Goal: Check status: Check status

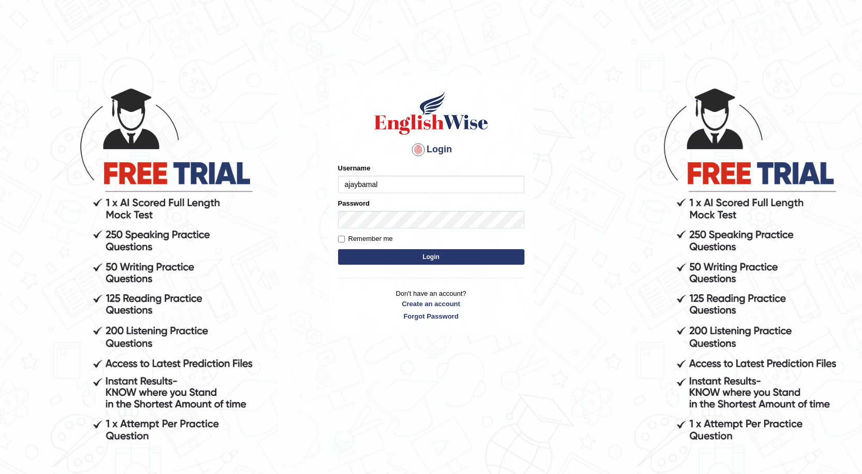
type input "ajaybamal"
click at [488, 249] on button "Login" at bounding box center [431, 257] width 186 height 16
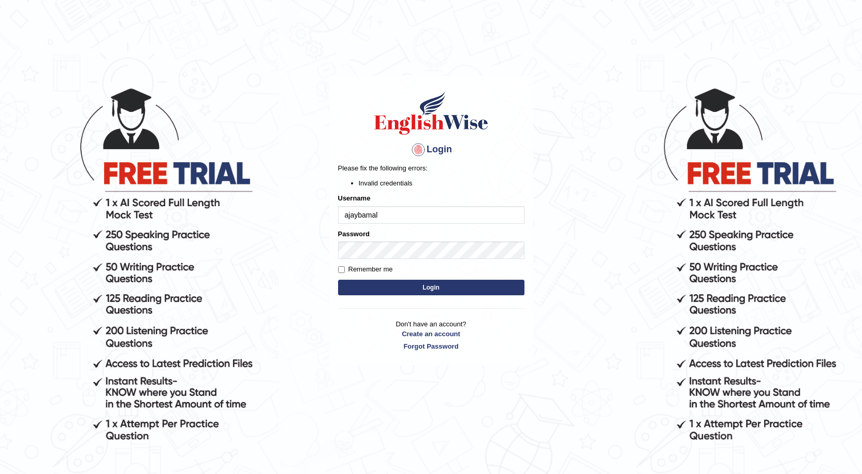
click at [413, 221] on input "ajaybamal" at bounding box center [431, 215] width 186 height 18
click at [347, 214] on input "ajaybamal" at bounding box center [431, 215] width 186 height 18
type input "Ajaybamal"
click at [459, 284] on button "Login" at bounding box center [431, 288] width 186 height 16
click at [309, 249] on body "Login Please fix the following errors: Invalid credentials Username Ajaybamal P…" at bounding box center [431, 280] width 862 height 474
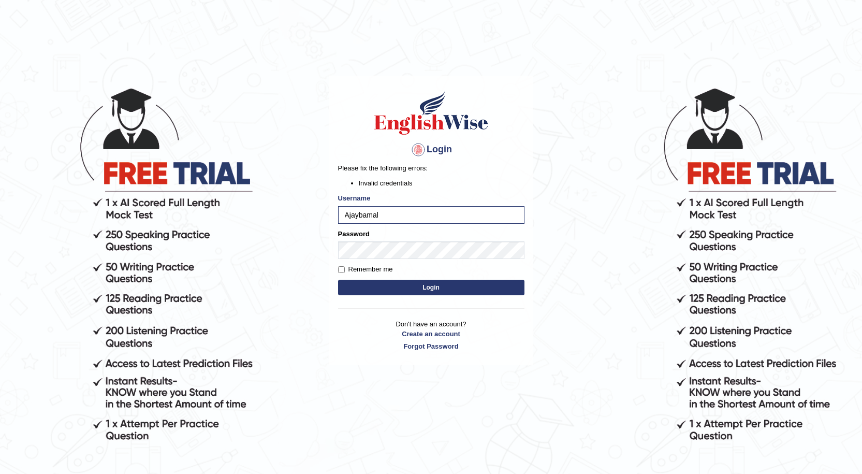
click at [384, 292] on button "Login" at bounding box center [431, 288] width 186 height 16
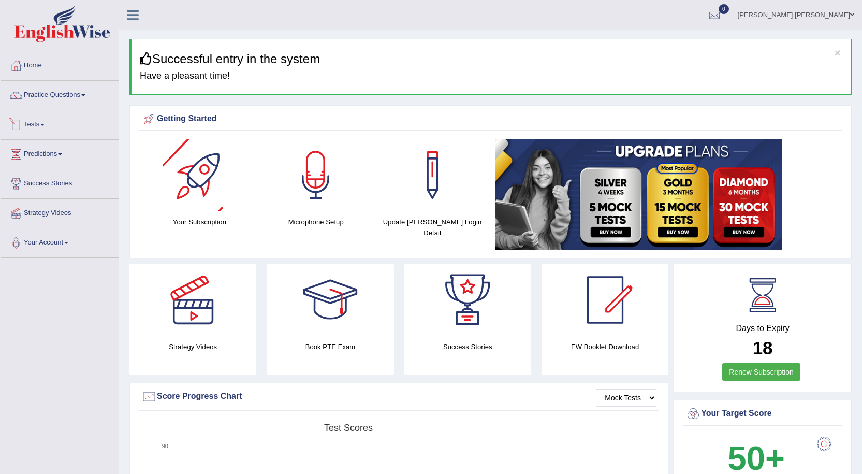
click at [24, 121] on link "Tests" at bounding box center [60, 123] width 118 height 26
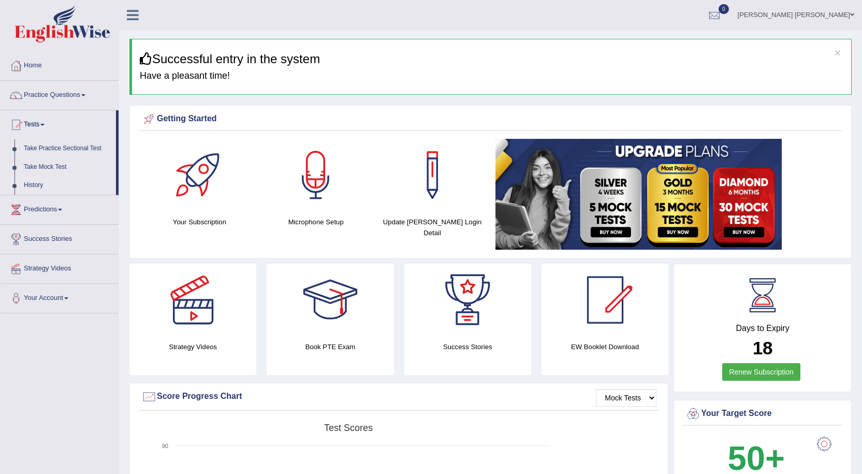
click at [46, 184] on link "History" at bounding box center [67, 185] width 97 height 19
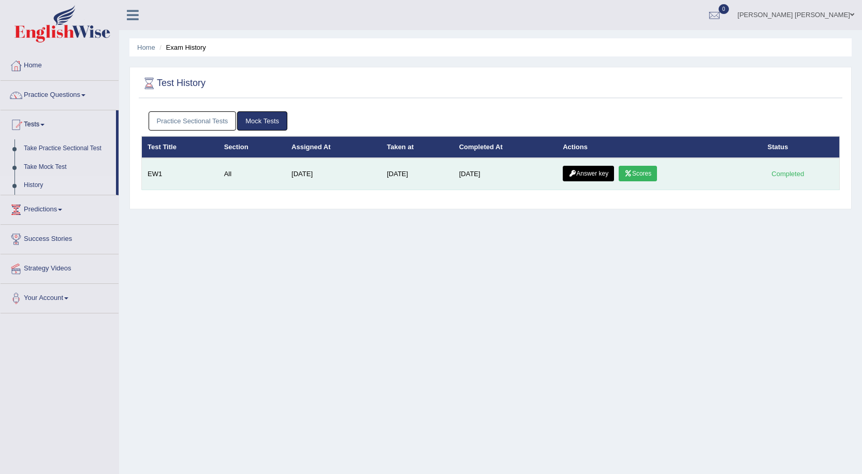
click at [641, 174] on link "Scores" at bounding box center [638, 174] width 38 height 16
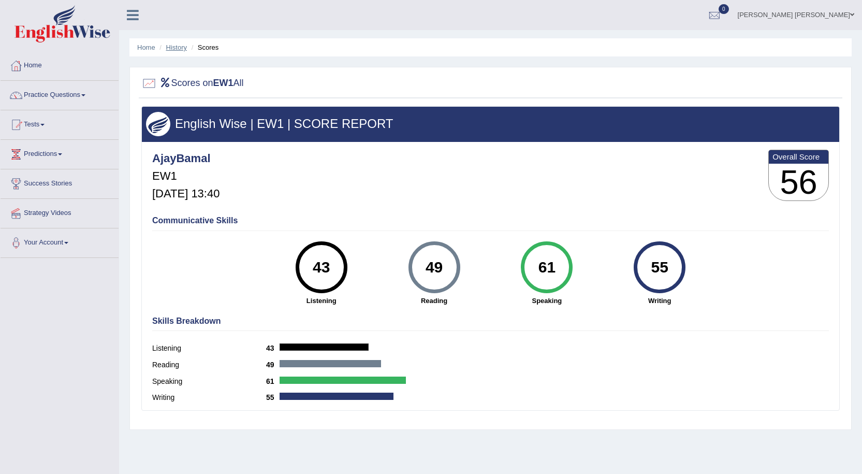
click at [182, 45] on link "History" at bounding box center [176, 48] width 21 height 8
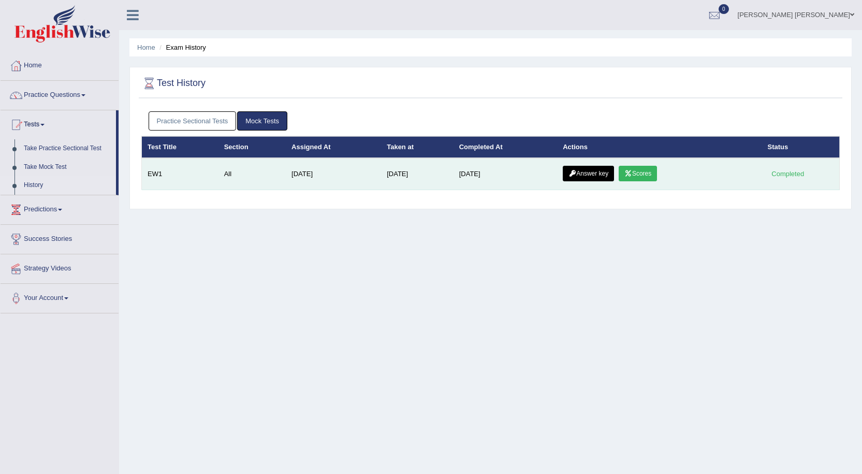
click at [596, 168] on link "Answer key" at bounding box center [588, 174] width 51 height 16
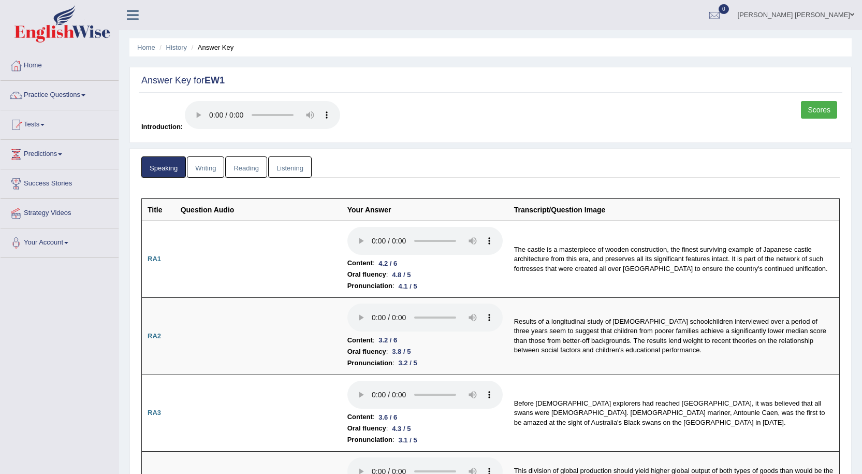
click at [211, 166] on link "Writing" at bounding box center [205, 166] width 37 height 21
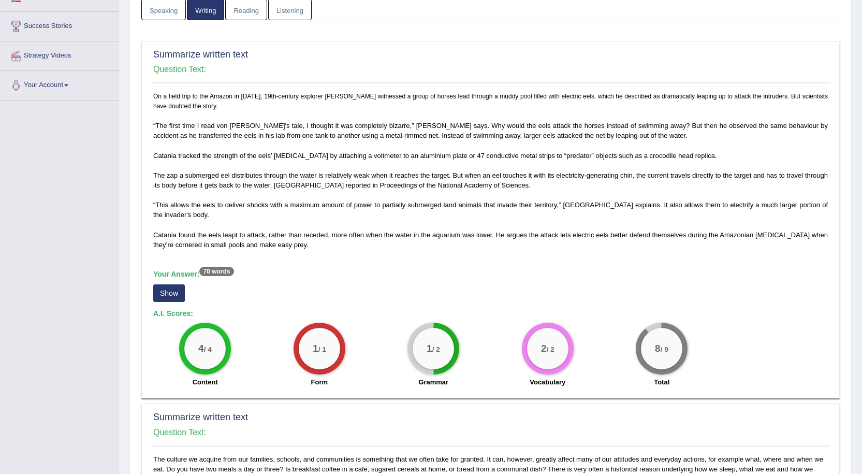
scroll to position [207, 0]
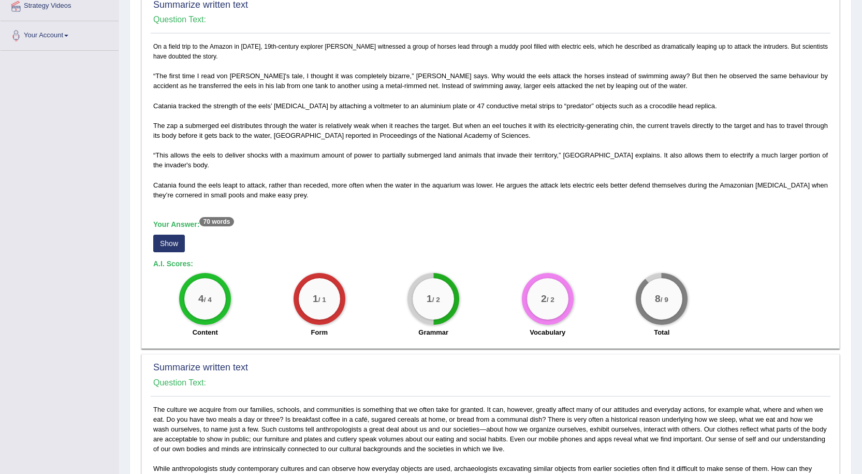
click at [174, 244] on button "Show" at bounding box center [169, 244] width 32 height 18
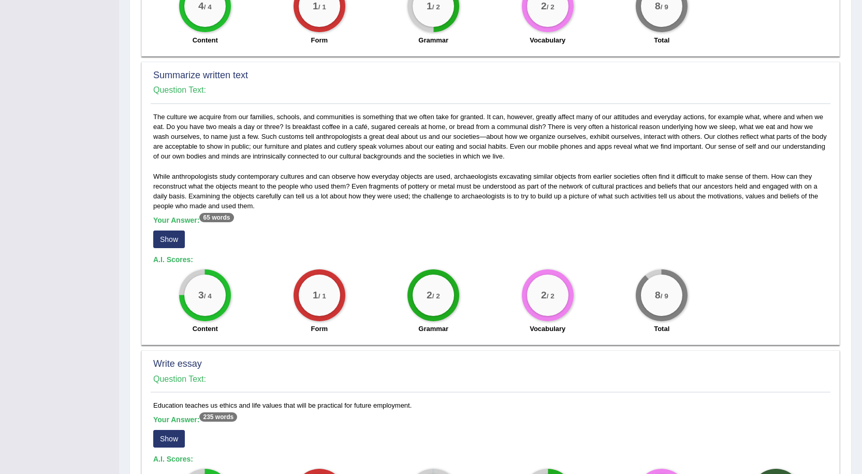
scroll to position [518, 0]
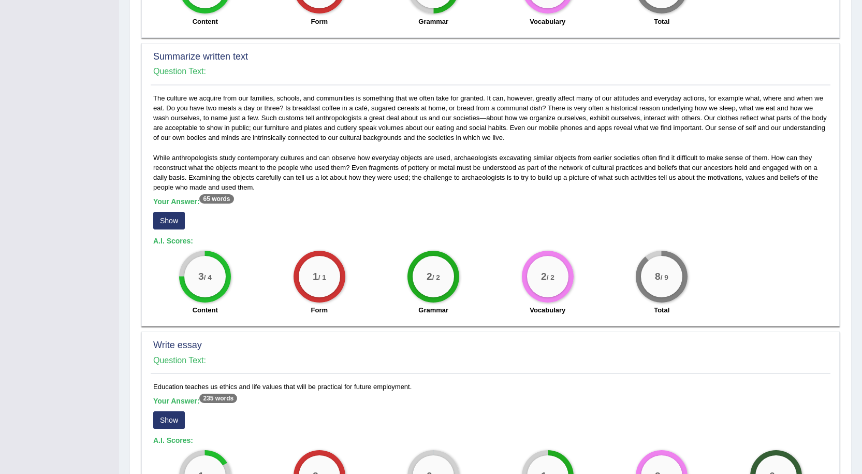
click at [166, 215] on button "Show" at bounding box center [169, 221] width 32 height 18
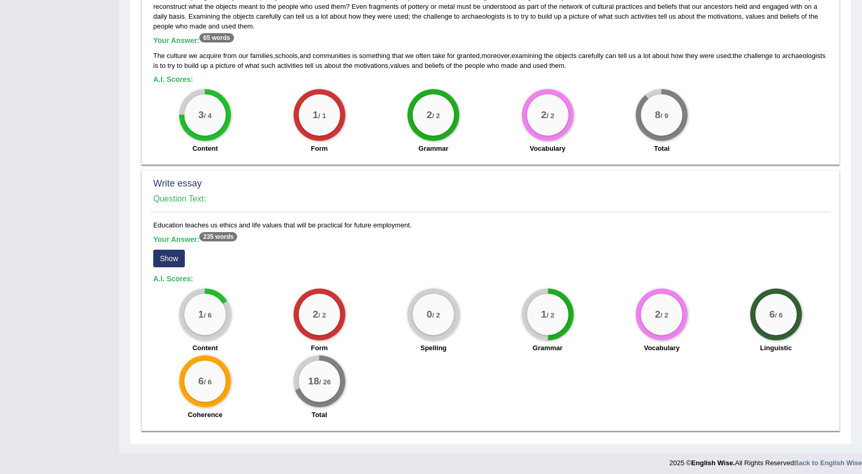
scroll to position [684, 0]
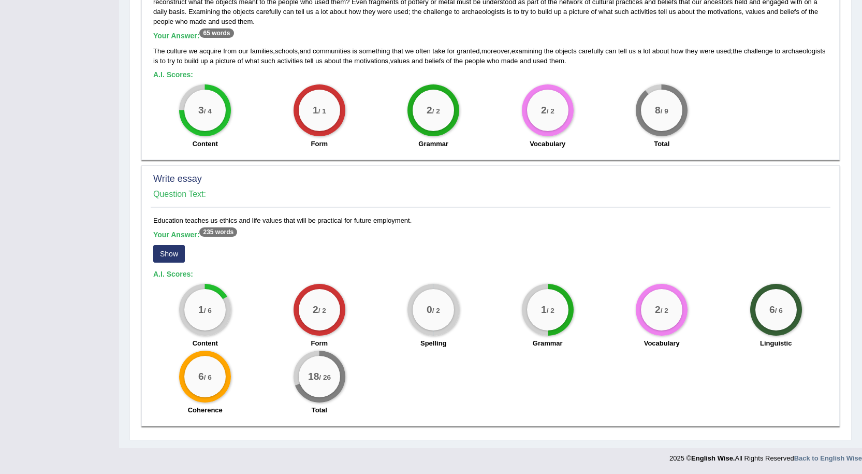
click at [180, 258] on button "Show" at bounding box center [169, 254] width 32 height 18
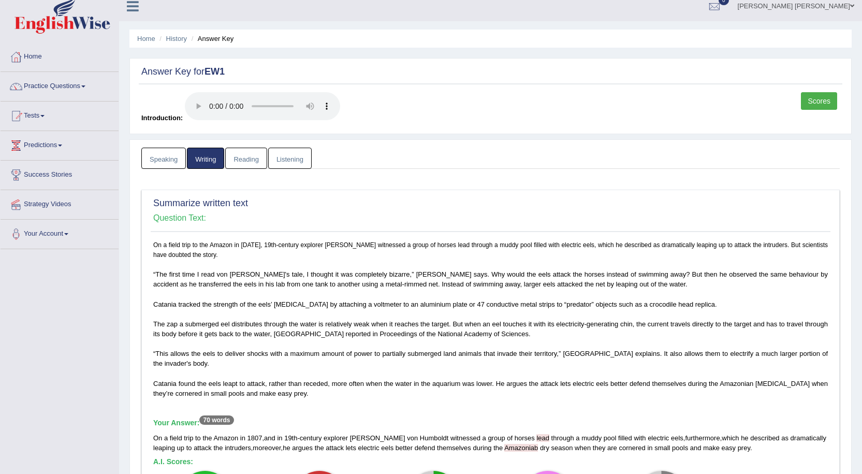
scroll to position [0, 0]
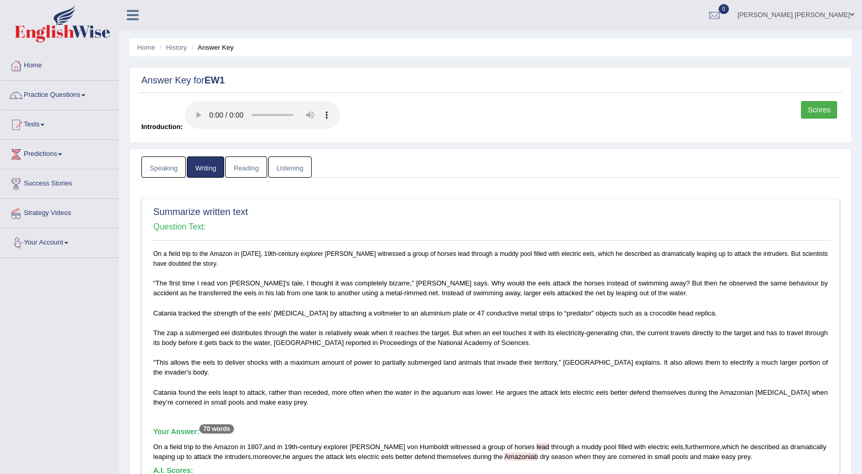
click at [295, 163] on link "Listening" at bounding box center [290, 166] width 44 height 21
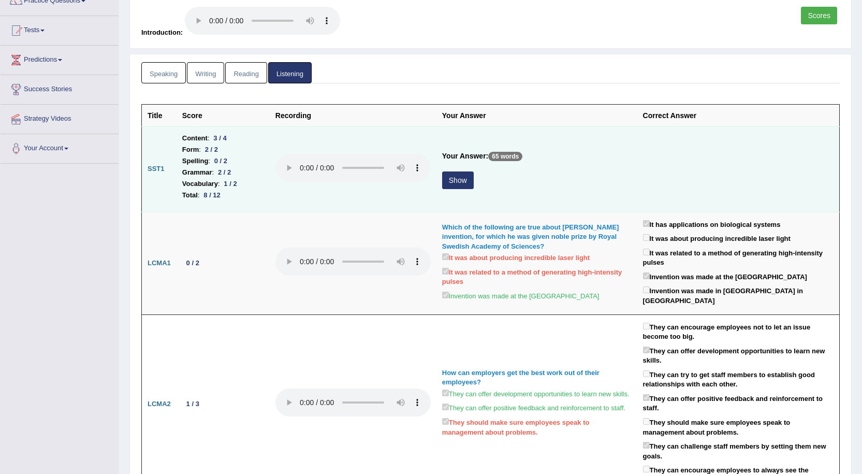
scroll to position [104, 0]
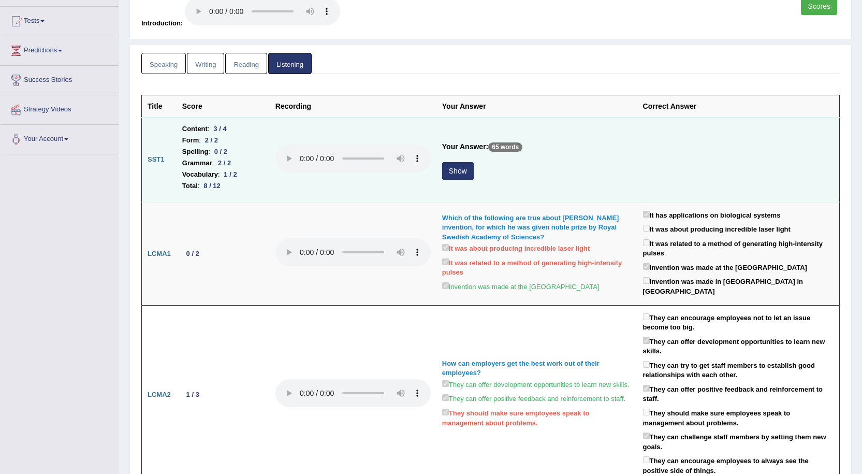
click at [459, 167] on button "Show" at bounding box center [458, 171] width 32 height 18
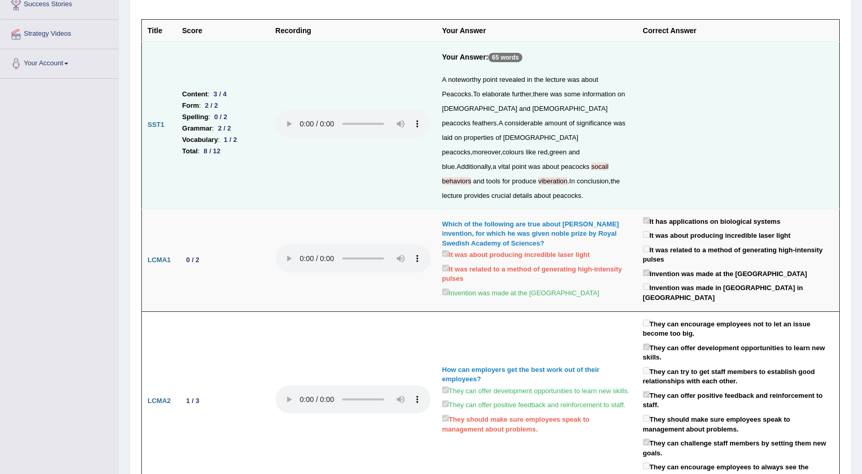
scroll to position [0, 0]
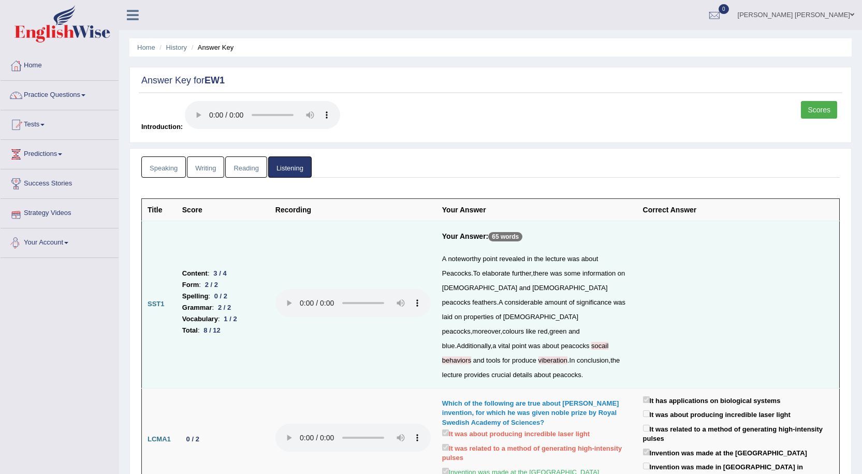
click at [248, 171] on link "Reading" at bounding box center [245, 166] width 41 height 21
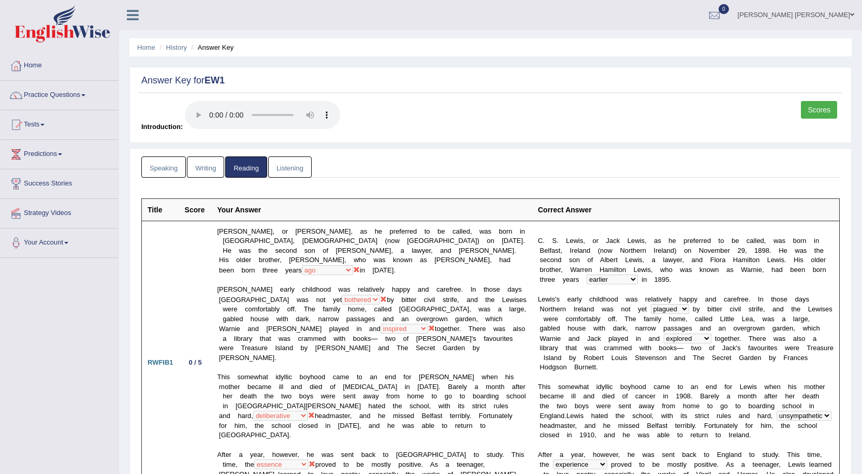
click at [169, 168] on link "Speaking" at bounding box center [163, 166] width 45 height 21
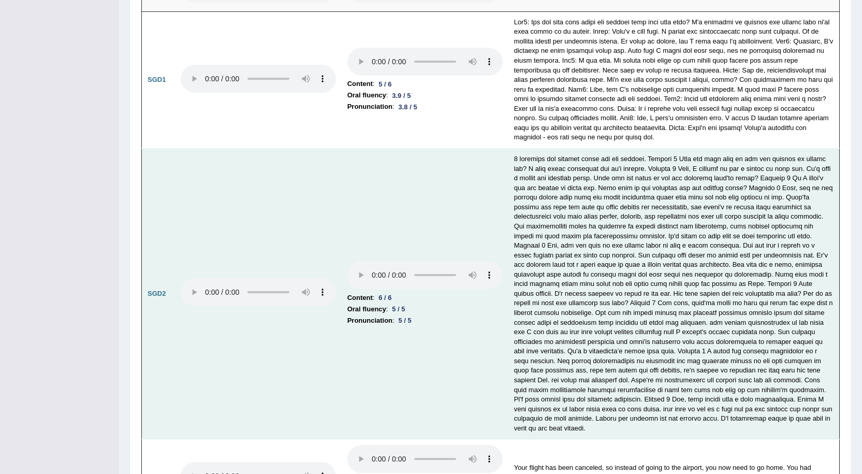
scroll to position [3177, 0]
